Goal: Check status: Check status

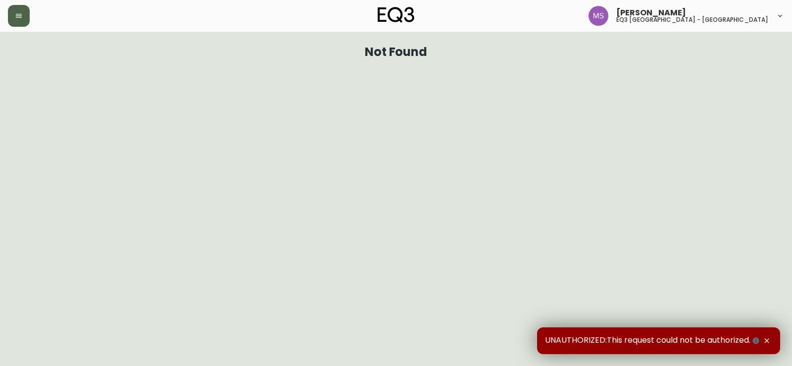
click at [13, 11] on button "button" at bounding box center [19, 16] width 22 height 22
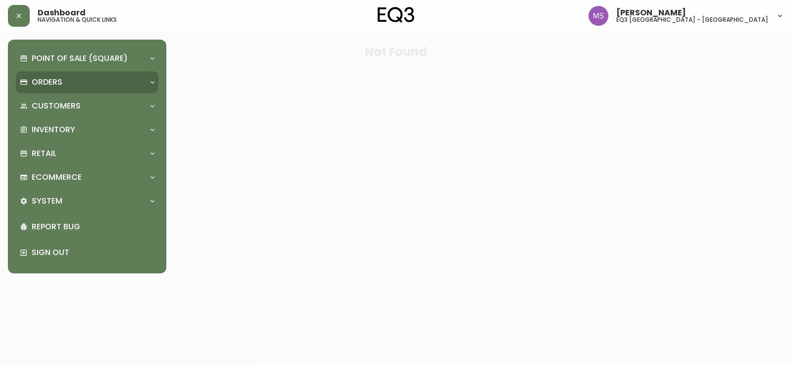
click at [75, 78] on div "Orders" at bounding box center [82, 82] width 125 height 11
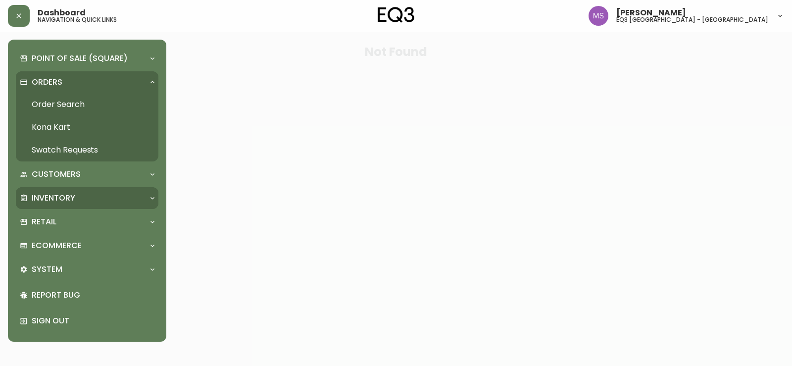
click at [50, 191] on div "Inventory" at bounding box center [87, 198] width 143 height 22
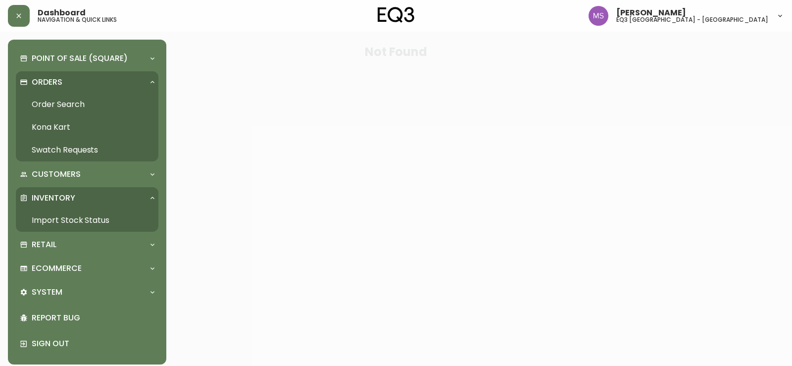
click at [74, 220] on link "Import Stock Status" at bounding box center [87, 220] width 143 height 23
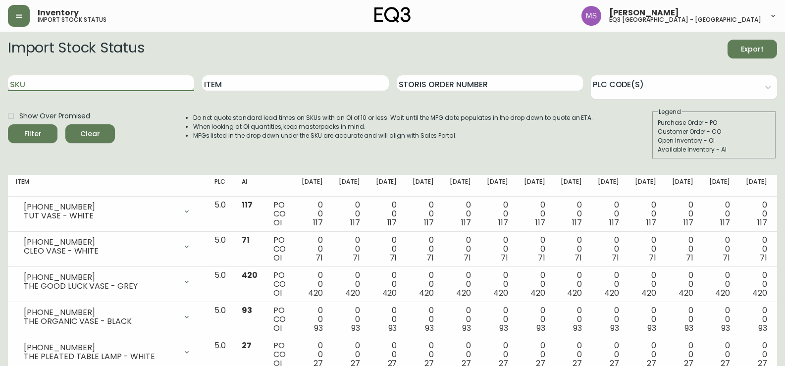
click at [107, 82] on input "SKU" at bounding box center [101, 83] width 186 height 16
paste input "30260-DC-5KLA01"
click at [8, 124] on button "Filter" at bounding box center [33, 133] width 50 height 19
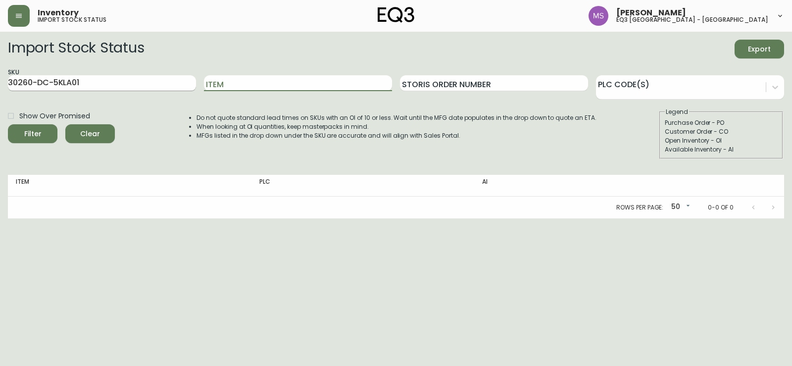
click at [124, 86] on input "30260-DC-5KLA01" at bounding box center [102, 83] width 188 height 16
click at [8, 124] on button "Filter" at bounding box center [33, 133] width 50 height 19
click at [100, 87] on input "30260-DC-5K" at bounding box center [102, 83] width 188 height 16
click at [8, 124] on button "Filter" at bounding box center [33, 133] width 50 height 19
click at [85, 77] on input "30260-DC" at bounding box center [102, 83] width 188 height 16
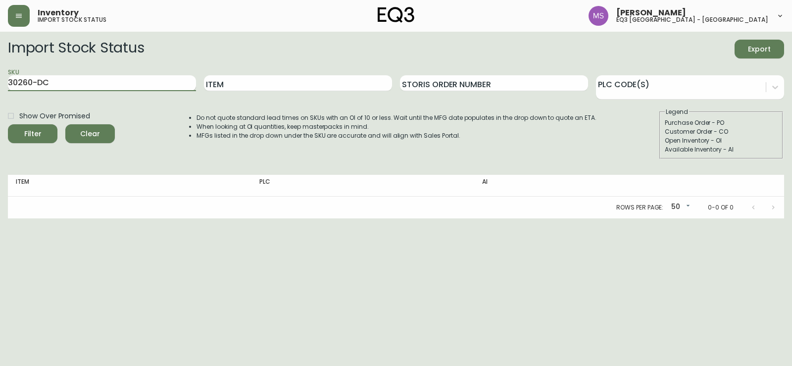
click at [85, 77] on input "30260-DC" at bounding box center [102, 83] width 188 height 16
click at [84, 79] on input "30260-DC" at bounding box center [102, 83] width 188 height 16
click at [82, 79] on input "30260-DC" at bounding box center [102, 83] width 188 height 16
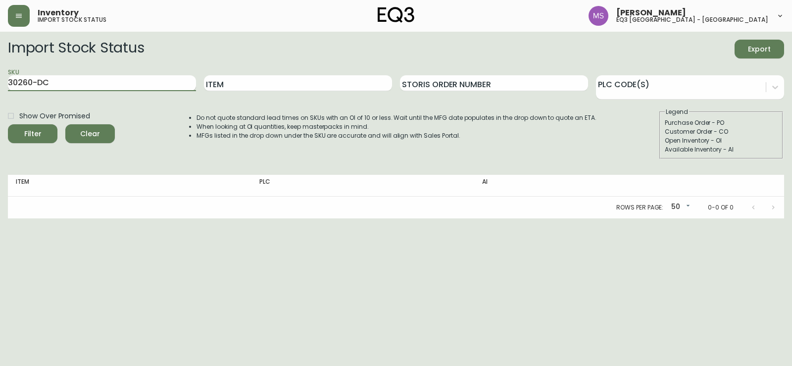
click at [76, 83] on input "30260-DC" at bounding box center [102, 83] width 188 height 16
drag, startPoint x: 75, startPoint y: 83, endPoint x: 48, endPoint y: 83, distance: 27.2
click at [74, 83] on input "30260-DC" at bounding box center [102, 83] width 188 height 16
drag, startPoint x: 21, startPoint y: 81, endPoint x: 10, endPoint y: 81, distance: 10.4
click at [11, 81] on input "30260-DC" at bounding box center [102, 83] width 188 height 16
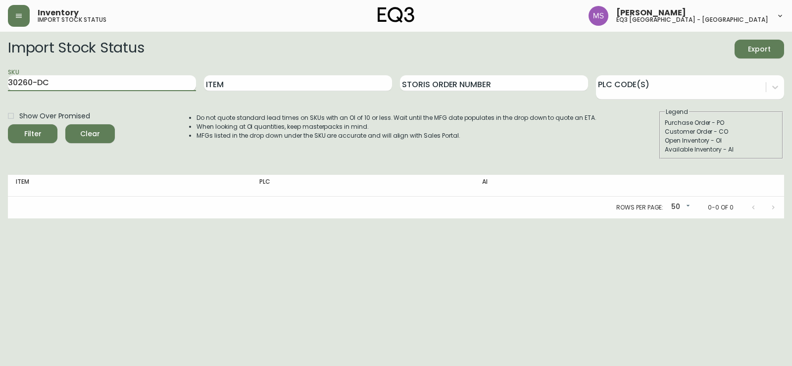
click at [10, 81] on input "30260-DC" at bounding box center [102, 83] width 188 height 16
click at [45, 81] on input "30260-DC" at bounding box center [102, 83] width 188 height 16
click at [54, 81] on input "30260-DC" at bounding box center [102, 83] width 188 height 16
type input "3"
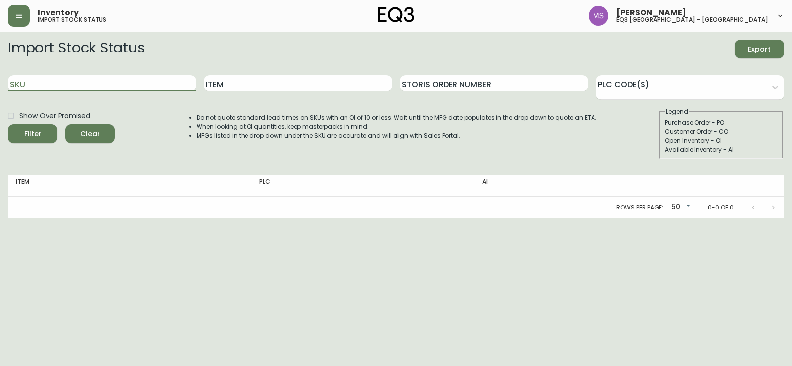
paste input "30260-DS-5KLA02"
type input "30260-DS-5KLA02"
click at [8, 124] on button "Filter" at bounding box center [33, 133] width 50 height 19
drag, startPoint x: 109, startPoint y: 82, endPoint x: 9, endPoint y: 84, distance: 100.0
click at [9, 84] on input "30260-DS-5KLA02" at bounding box center [102, 83] width 188 height 16
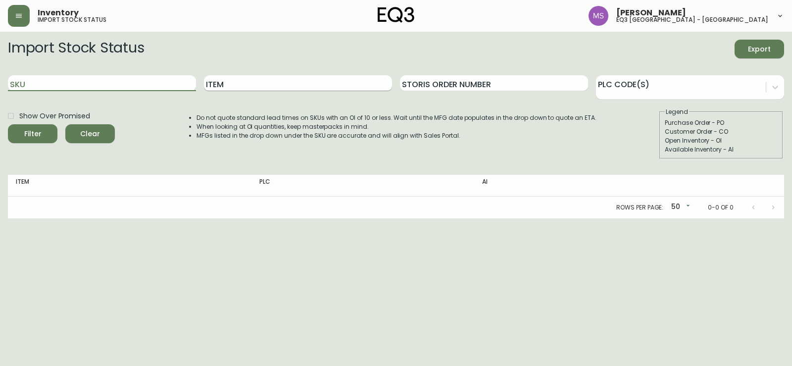
click at [219, 86] on input "Item" at bounding box center [298, 83] width 188 height 16
type input "[PERSON_NAME]"
click at [8, 124] on button "Filter" at bounding box center [33, 133] width 50 height 19
